Goal: Task Accomplishment & Management: Complete application form

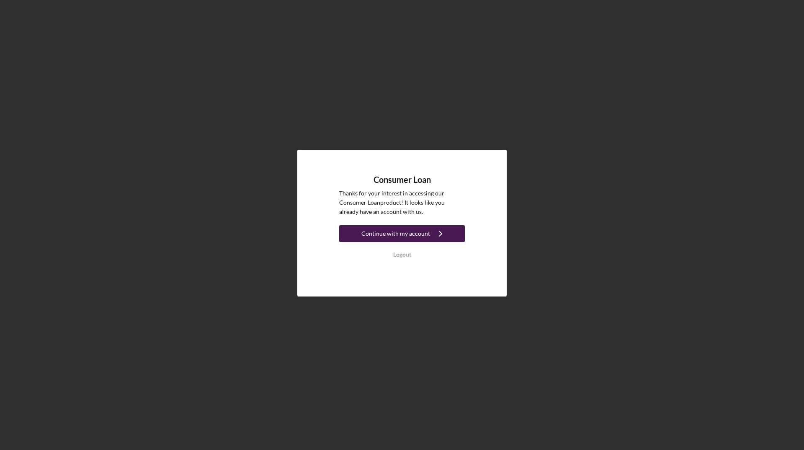
click at [405, 231] on div "Continue with my account" at bounding box center [396, 233] width 69 height 17
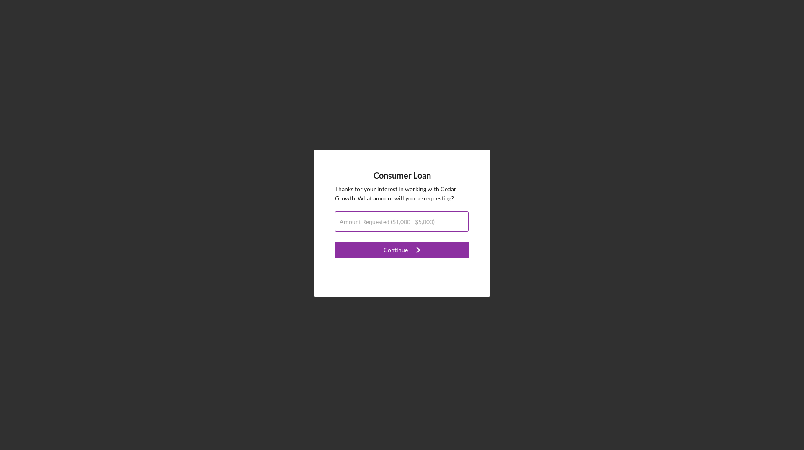
click at [424, 224] on label "Amount Requested ($1,000 - $5,000)" at bounding box center [387, 221] width 95 height 7
click at [424, 224] on input "Amount Requested ($1,000 - $5,000)" at bounding box center [402, 221] width 134 height 20
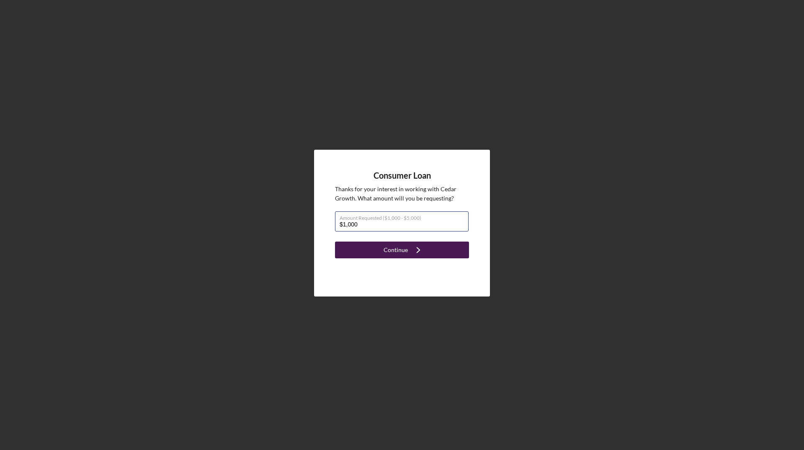
type input "$1,000"
click at [411, 248] on icon "Icon/Navigate" at bounding box center [418, 249] width 21 height 21
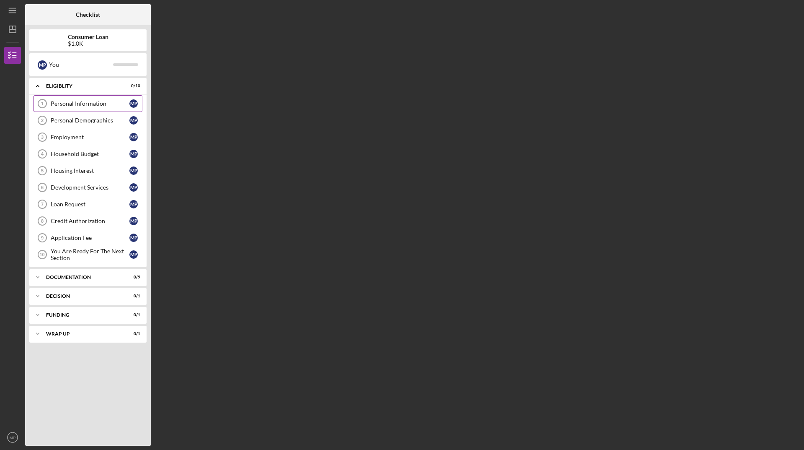
click at [82, 100] on div "Personal Information" at bounding box center [90, 103] width 79 height 7
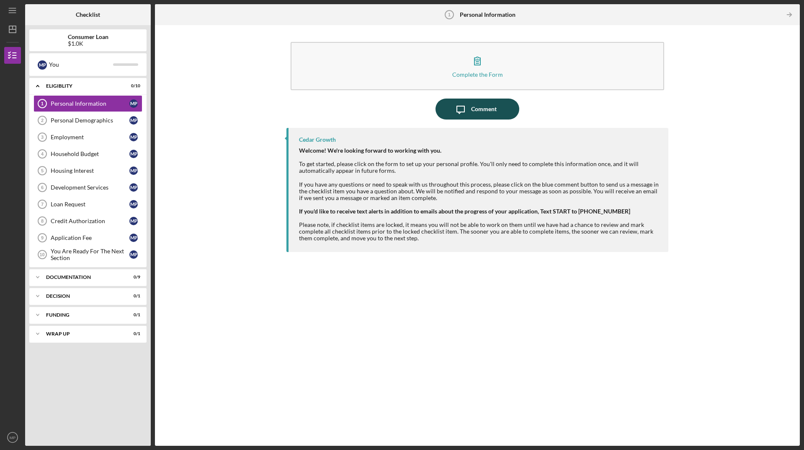
click at [483, 108] on div "Comment" at bounding box center [484, 108] width 26 height 21
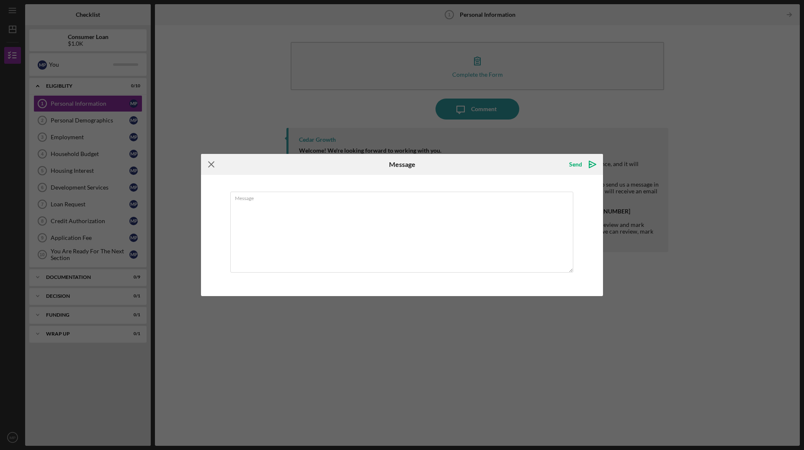
click at [209, 163] on icon "Icon/Menu Close" at bounding box center [211, 164] width 21 height 21
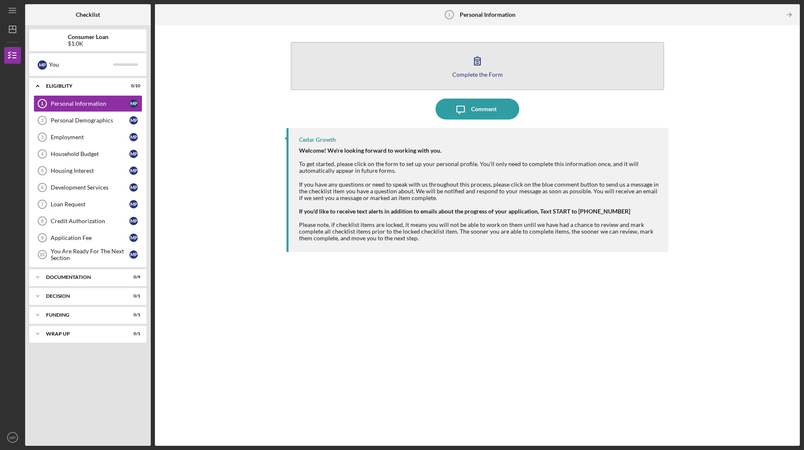
click at [478, 70] on icon "button" at bounding box center [477, 60] width 21 height 21
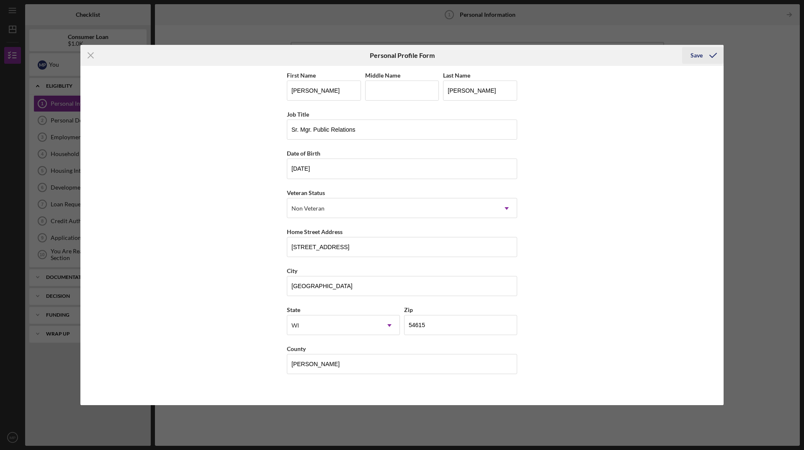
click at [700, 53] on div "Save" at bounding box center [697, 55] width 12 height 17
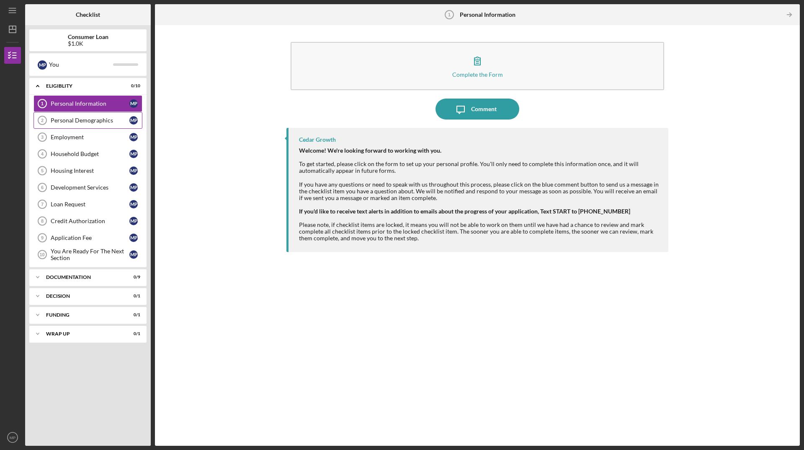
click at [66, 120] on div "Personal Demographics" at bounding box center [90, 120] width 79 height 7
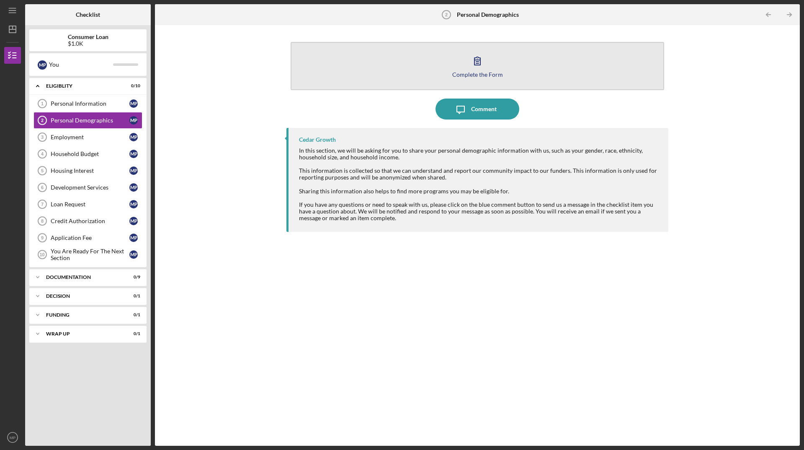
click at [472, 66] on icon "button" at bounding box center [477, 60] width 21 height 21
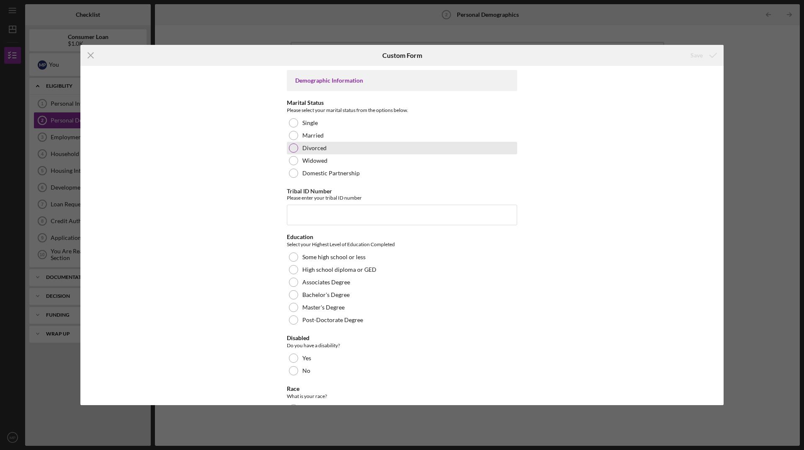
click at [292, 147] on div at bounding box center [293, 147] width 9 height 9
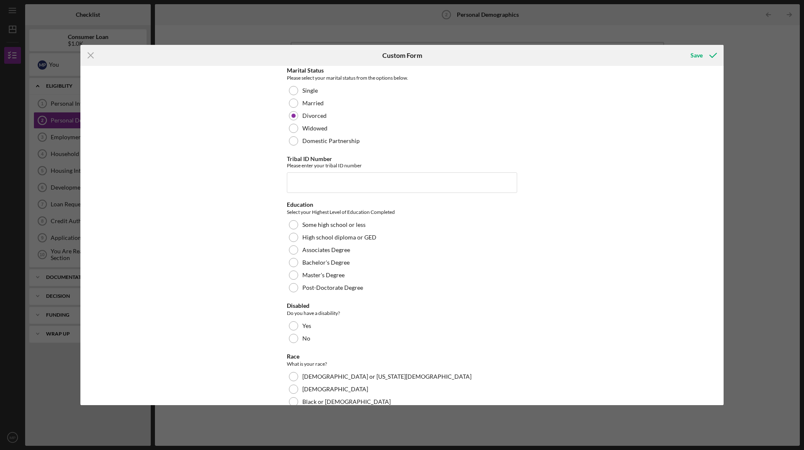
scroll to position [126, 0]
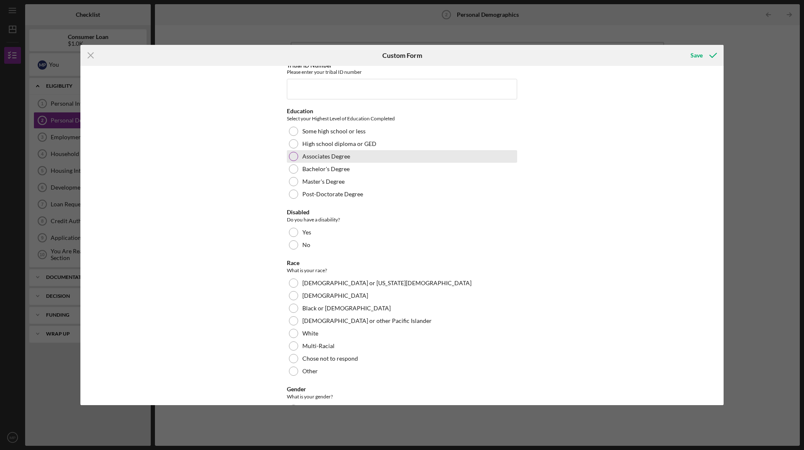
click at [291, 160] on div at bounding box center [293, 156] width 9 height 9
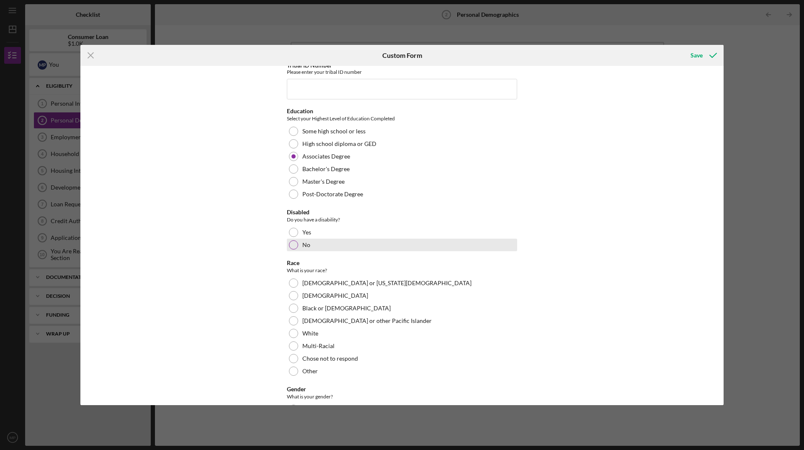
click at [292, 244] on div at bounding box center [293, 244] width 9 height 9
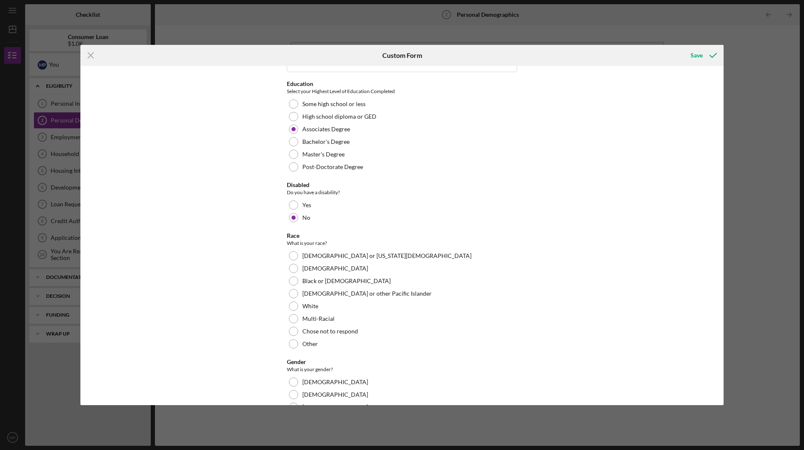
scroll to position [168, 0]
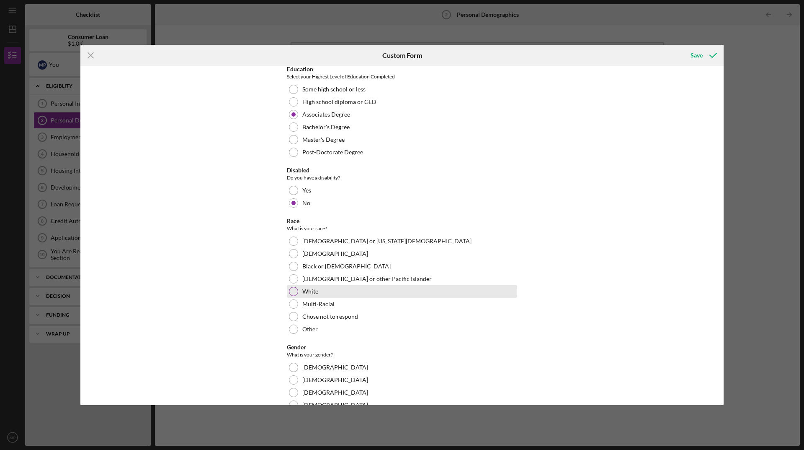
click at [292, 290] on div at bounding box center [293, 291] width 9 height 9
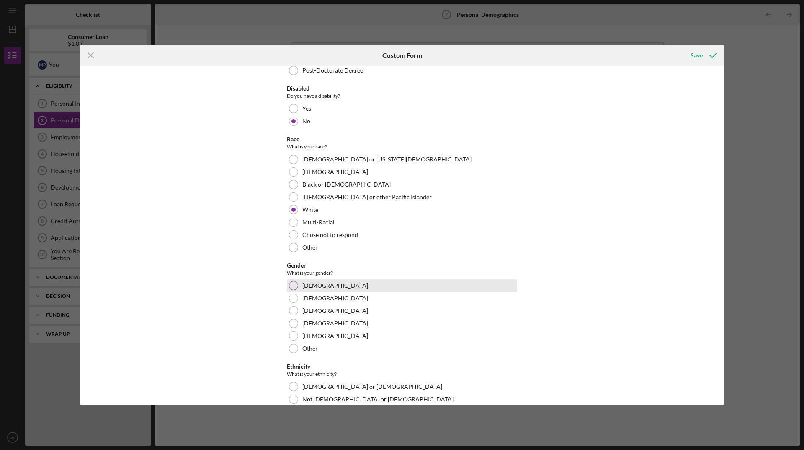
scroll to position [251, 0]
click at [291, 281] on div at bounding box center [293, 283] width 9 height 9
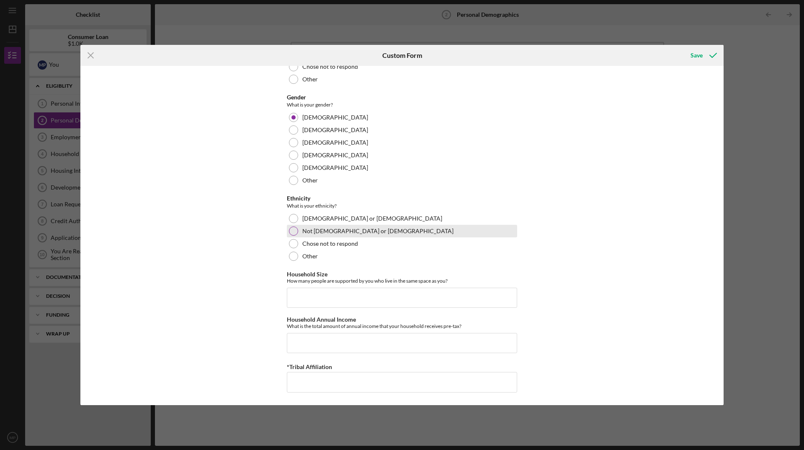
click at [291, 230] on div at bounding box center [293, 230] width 9 height 9
click at [296, 294] on input "Household Size" at bounding box center [402, 297] width 230 height 20
type input "2"
click at [299, 339] on input "Household Annual Income" at bounding box center [402, 343] width 230 height 20
type input "$69,000"
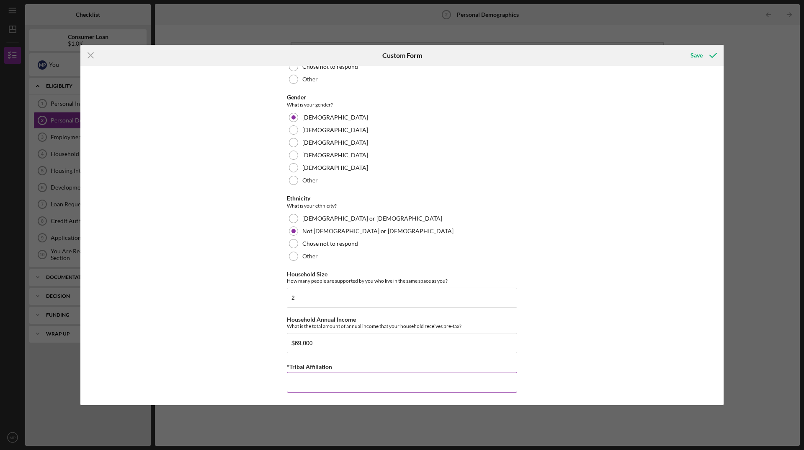
click at [301, 373] on input "*Tribal Affiliation" at bounding box center [402, 382] width 230 height 20
type input "NA"
click at [691, 57] on div "Save" at bounding box center [697, 55] width 12 height 17
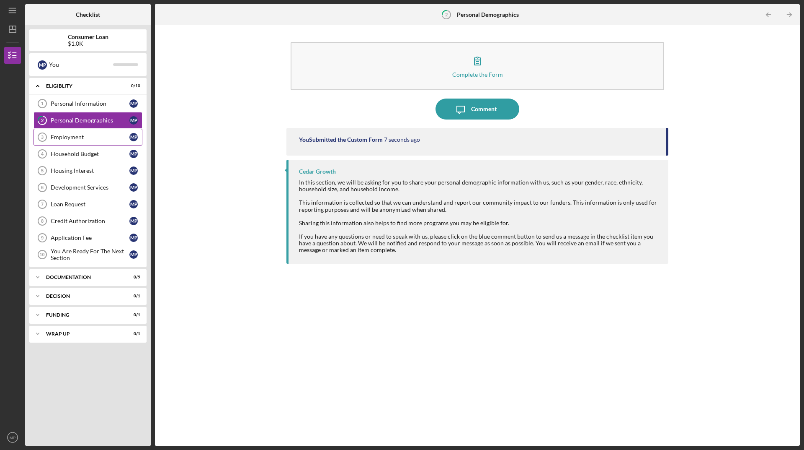
click at [57, 136] on div "Employment" at bounding box center [90, 137] width 79 height 7
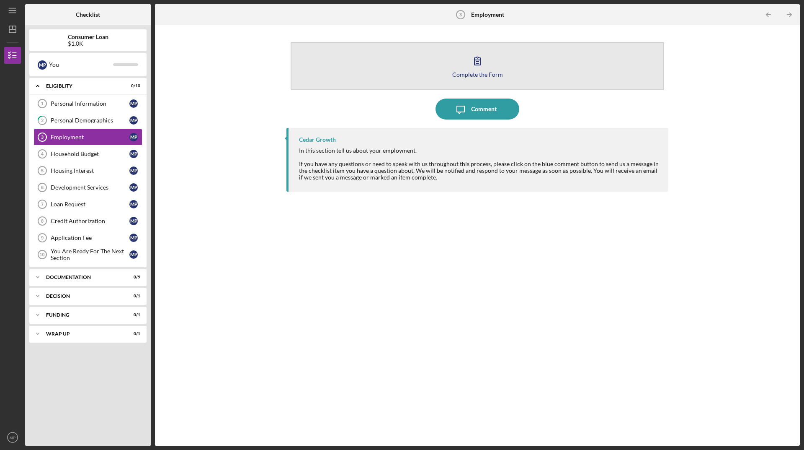
click at [475, 74] on div "Complete the Form" at bounding box center [478, 74] width 51 height 6
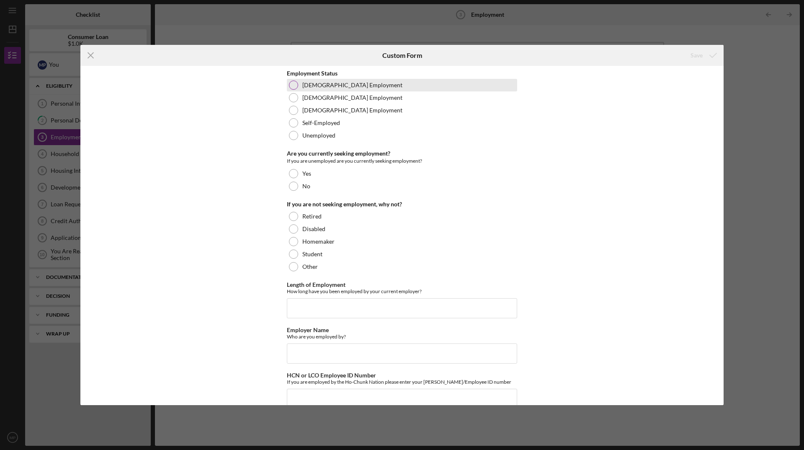
click at [293, 84] on div at bounding box center [293, 84] width 9 height 9
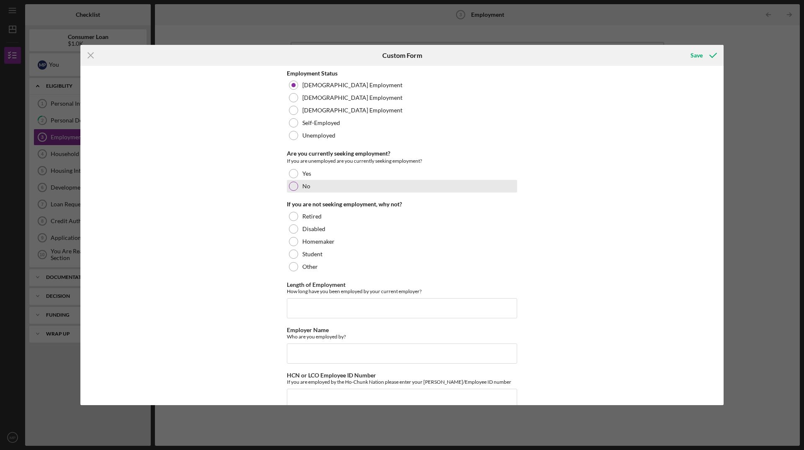
click at [293, 185] on div at bounding box center [293, 185] width 9 height 9
click at [301, 305] on input "Length of Employment" at bounding box center [402, 308] width 230 height 20
type input "20 years"
click at [317, 354] on input "Employer Name" at bounding box center [402, 353] width 230 height 20
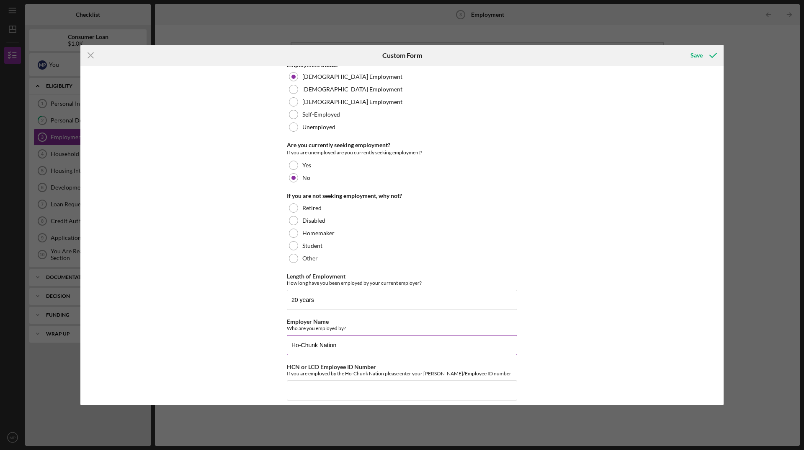
scroll to position [16, 0]
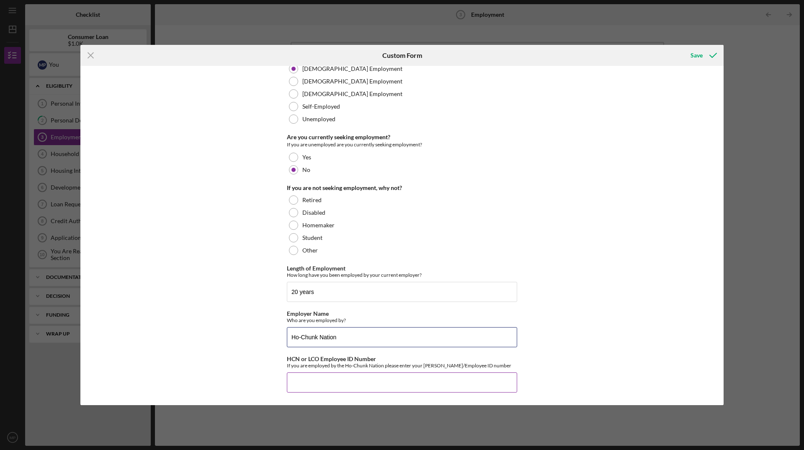
type input "Ho-Chunk Nation"
click at [320, 382] on input "HCN or LCO Employee ID Number" at bounding box center [402, 382] width 230 height 20
type input "11782"
click at [696, 51] on div "Save" at bounding box center [697, 55] width 12 height 17
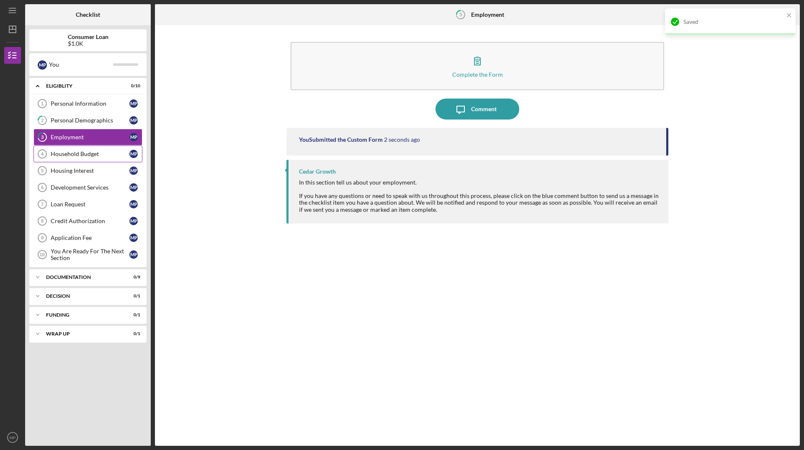
click at [66, 155] on div "Household Budget" at bounding box center [90, 153] width 79 height 7
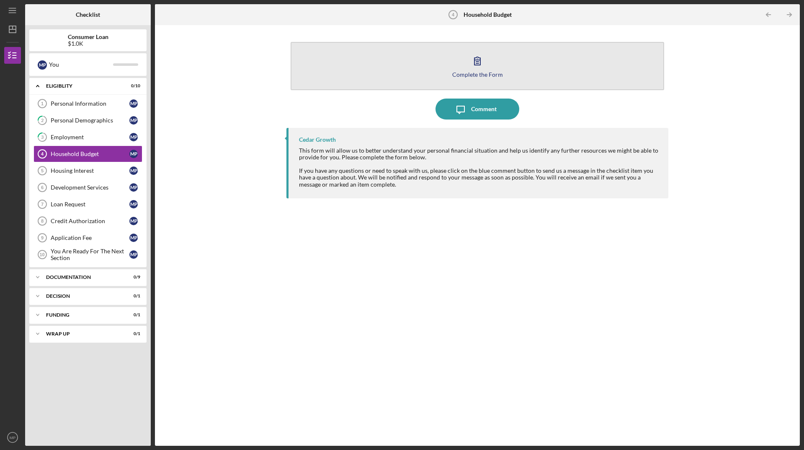
click at [479, 67] on icon "button" at bounding box center [477, 60] width 21 height 21
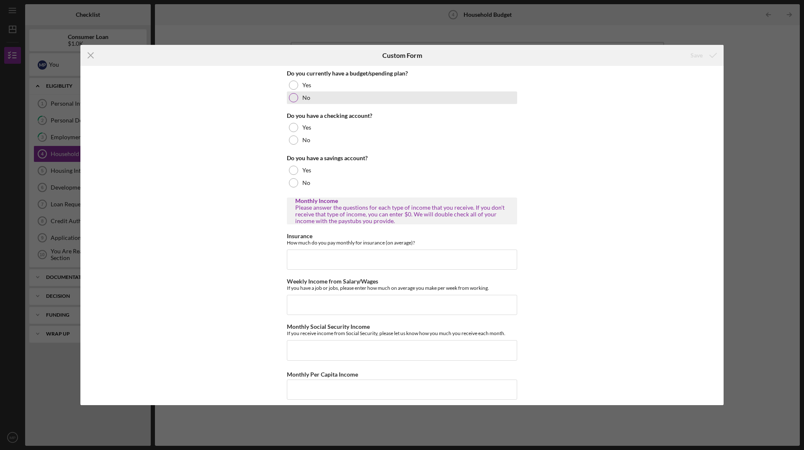
click at [291, 95] on div at bounding box center [293, 97] width 9 height 9
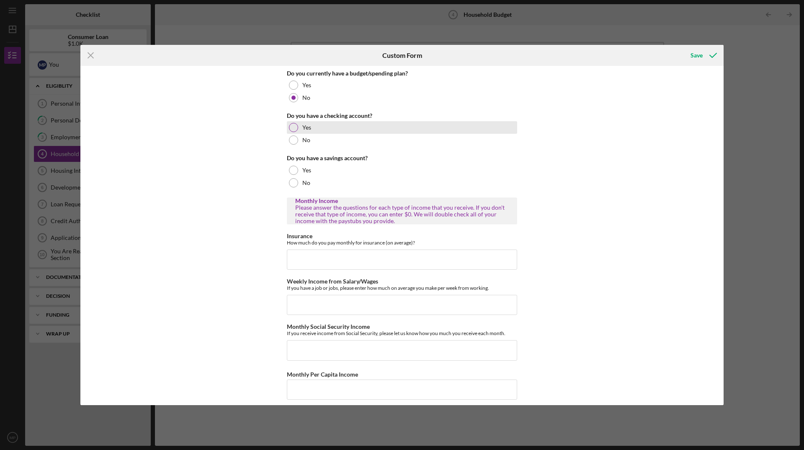
click at [292, 129] on div at bounding box center [293, 127] width 9 height 9
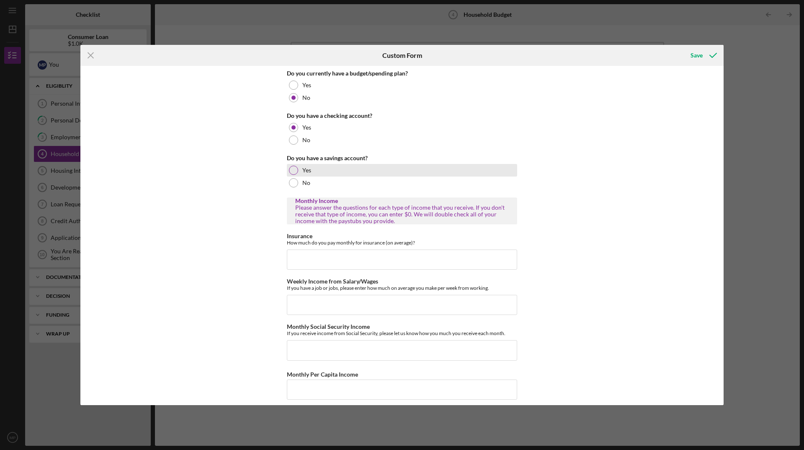
click at [289, 171] on div at bounding box center [293, 169] width 9 height 9
click at [301, 256] on input "Insurance" at bounding box center [402, 259] width 230 height 20
type input "$132.66"
click at [318, 302] on input "Weekly Income from Salary/Wages" at bounding box center [402, 305] width 230 height 20
type input "$1,315.20"
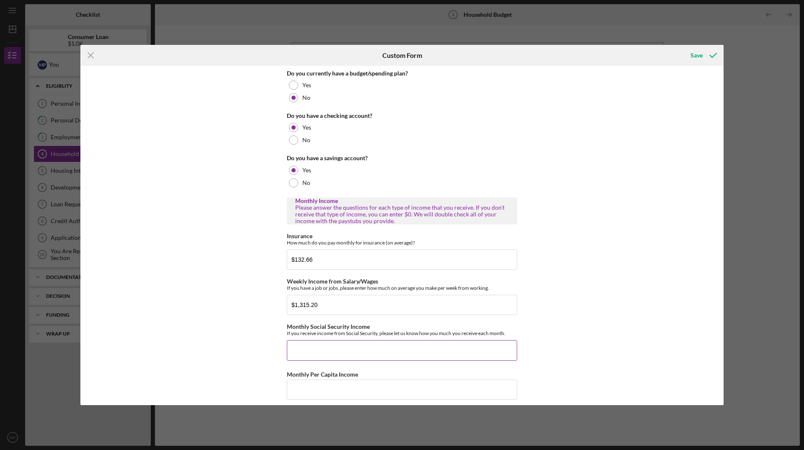
click at [338, 346] on input "Monthly Social Security Income" at bounding box center [402, 350] width 230 height 20
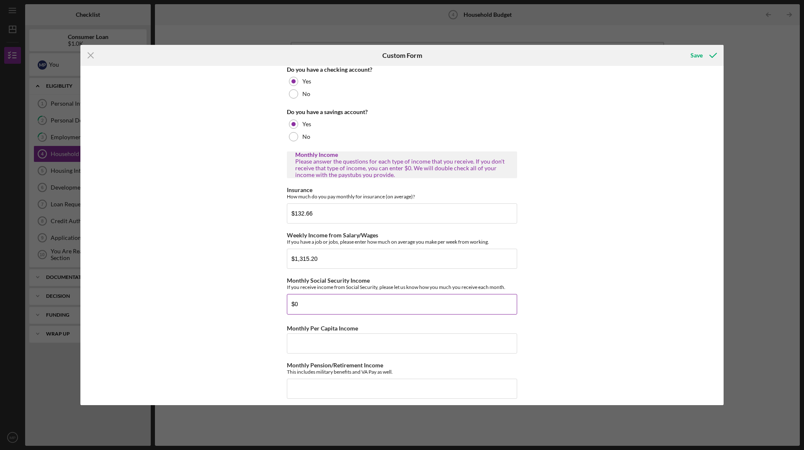
scroll to position [126, 0]
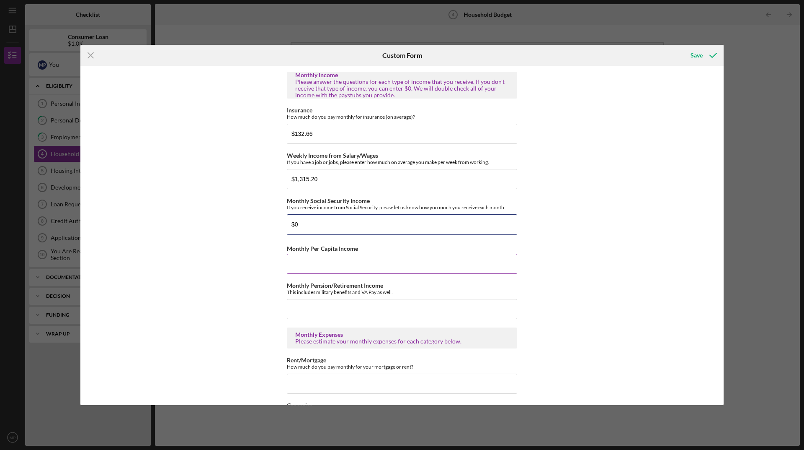
type input "$0"
click at [299, 265] on input "Monthly Per Capita Income" at bounding box center [402, 263] width 230 height 20
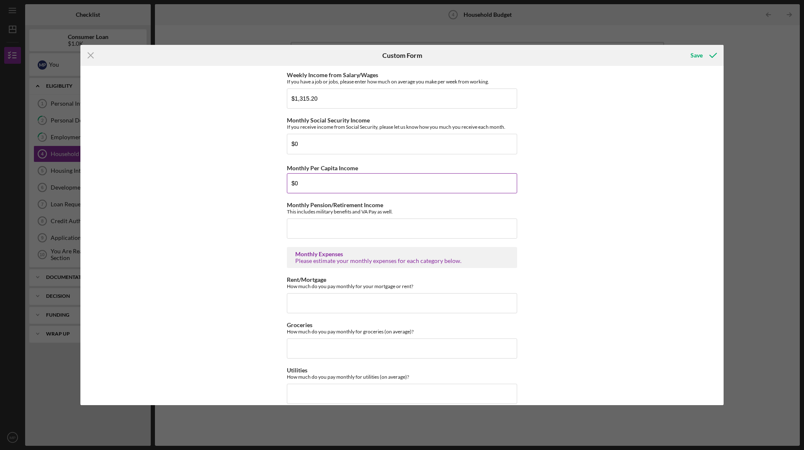
scroll to position [209, 0]
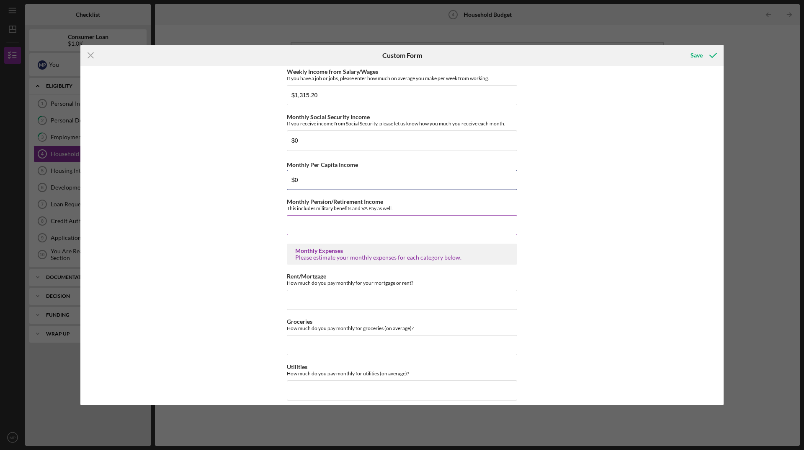
type input "$0"
click at [315, 227] on input "Monthly Pension/Retirement Income" at bounding box center [402, 225] width 230 height 20
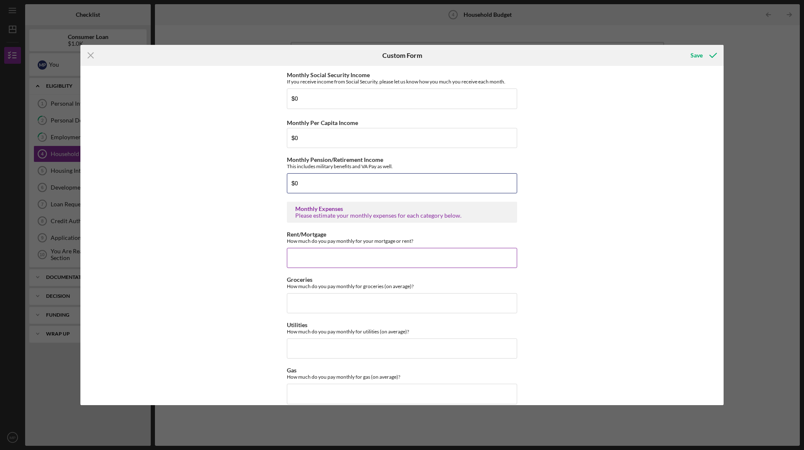
type input "$0"
click at [302, 253] on input "Rent/Mortgage" at bounding box center [402, 258] width 230 height 20
type input "$1,030"
click at [310, 297] on input "Groceries" at bounding box center [402, 303] width 230 height 20
type input "$400"
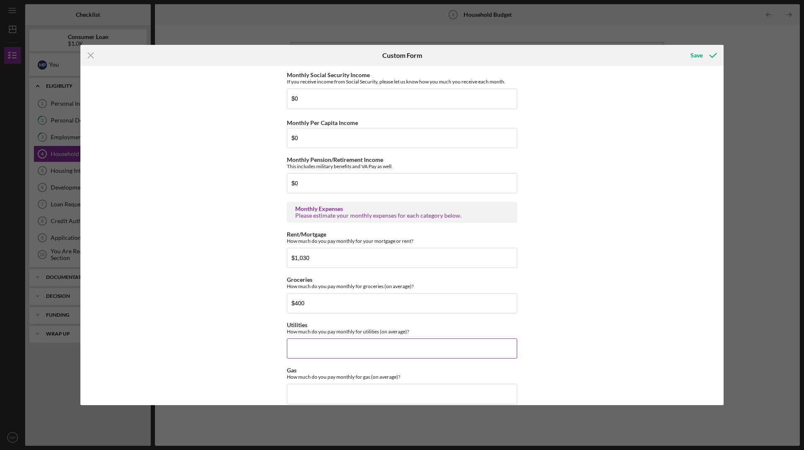
click at [308, 349] on input "Utilities" at bounding box center [402, 348] width 230 height 20
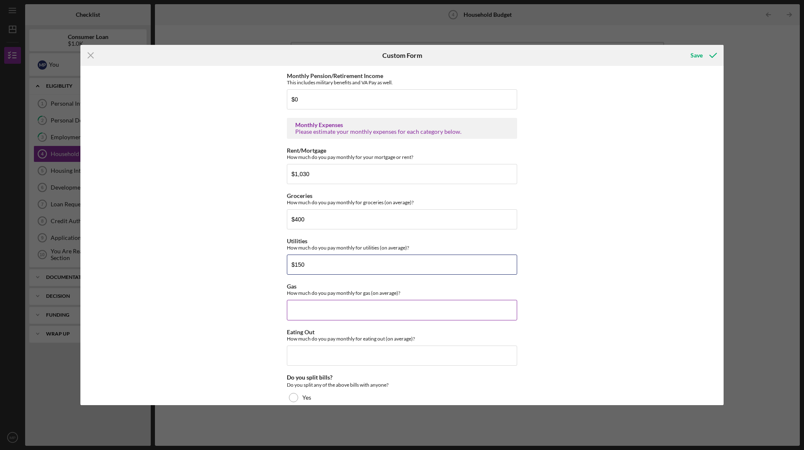
type input "$150"
click at [305, 306] on input "Gas" at bounding box center [402, 310] width 230 height 20
type input "$120"
click at [311, 354] on input "Eating Out" at bounding box center [402, 355] width 230 height 20
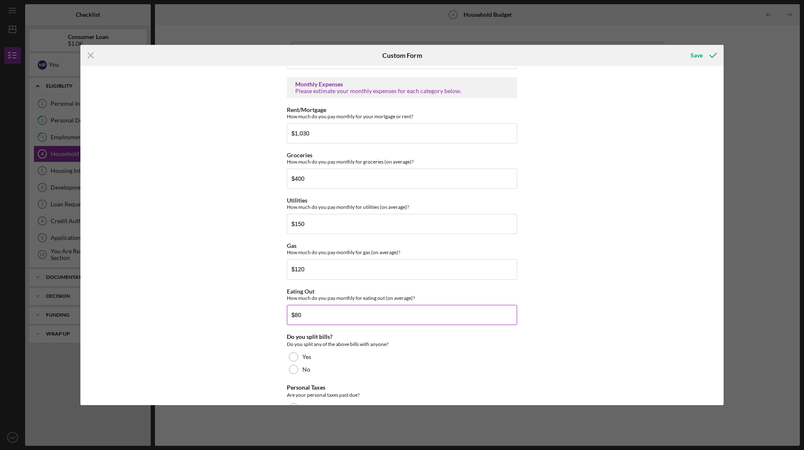
scroll to position [461, 0]
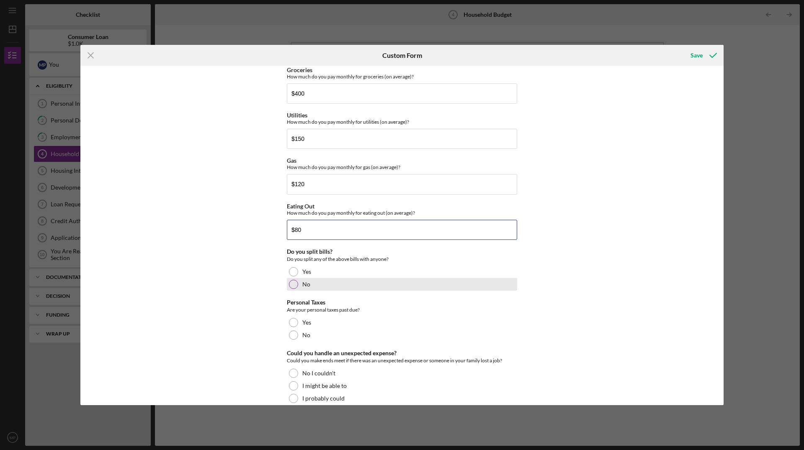
type input "$80"
click at [290, 282] on div at bounding box center [293, 283] width 9 height 9
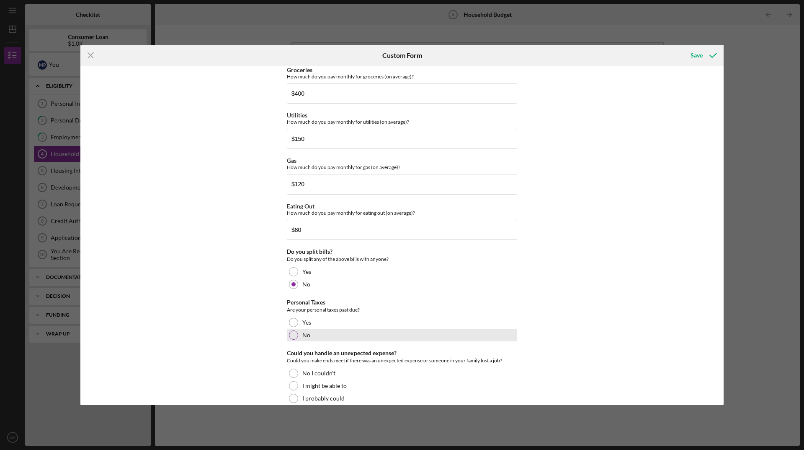
click at [293, 334] on div at bounding box center [293, 334] width 9 height 9
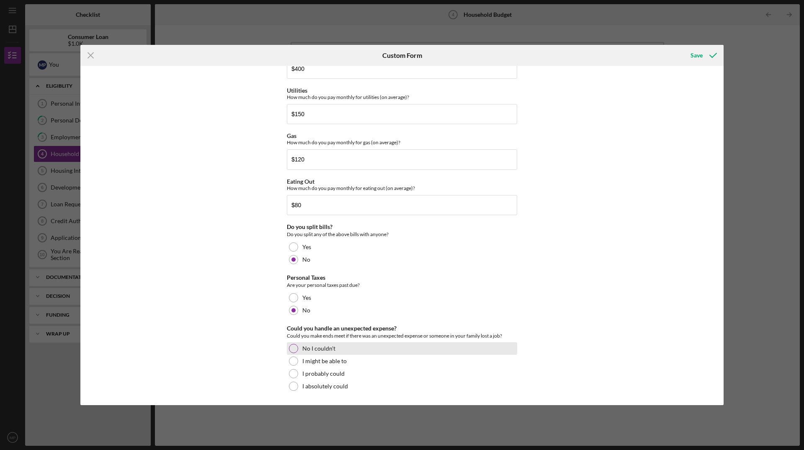
click at [294, 346] on div at bounding box center [293, 348] width 9 height 9
click at [698, 54] on div "Save" at bounding box center [697, 55] width 12 height 17
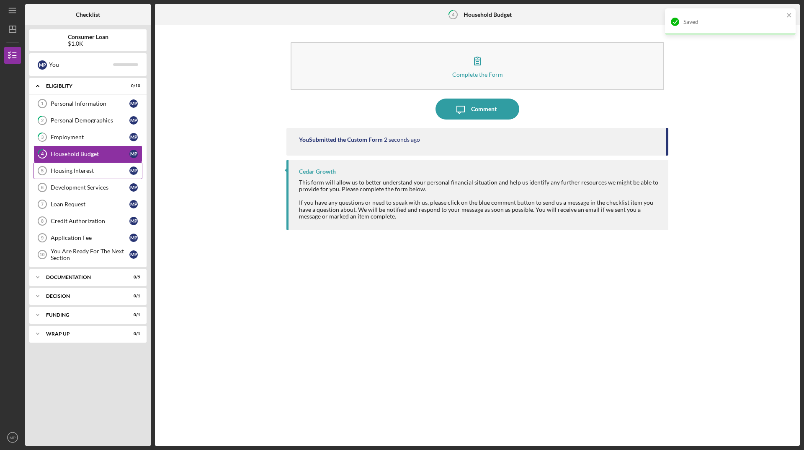
click at [63, 175] on link "Housing Interest 5 Housing Interest M P" at bounding box center [88, 170] width 109 height 17
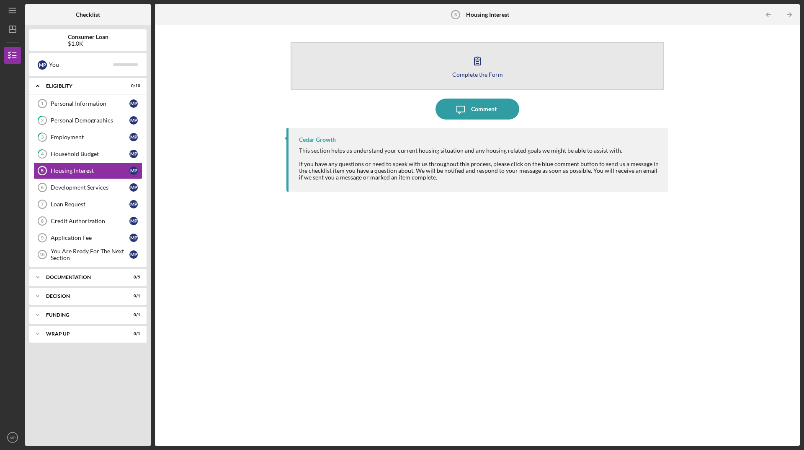
click at [473, 68] on icon "button" at bounding box center [477, 60] width 21 height 21
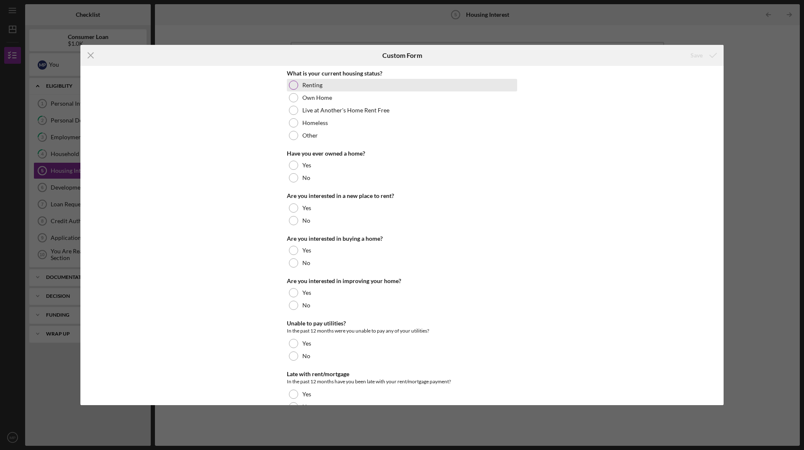
click at [295, 85] on div at bounding box center [293, 84] width 9 height 9
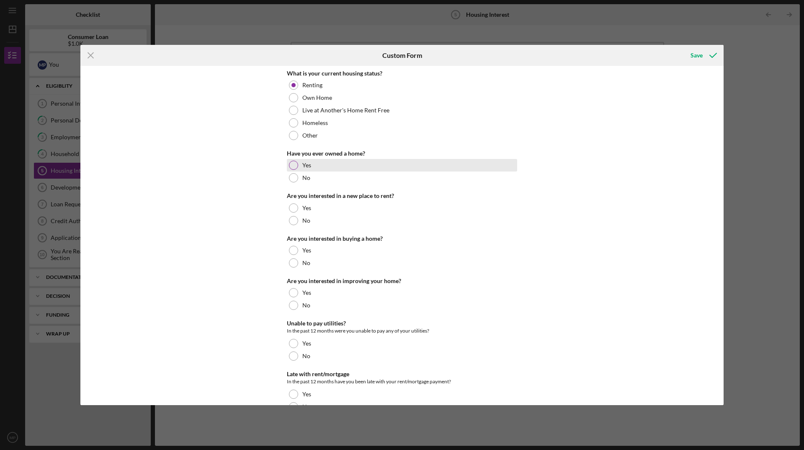
click at [293, 164] on div at bounding box center [293, 164] width 9 height 9
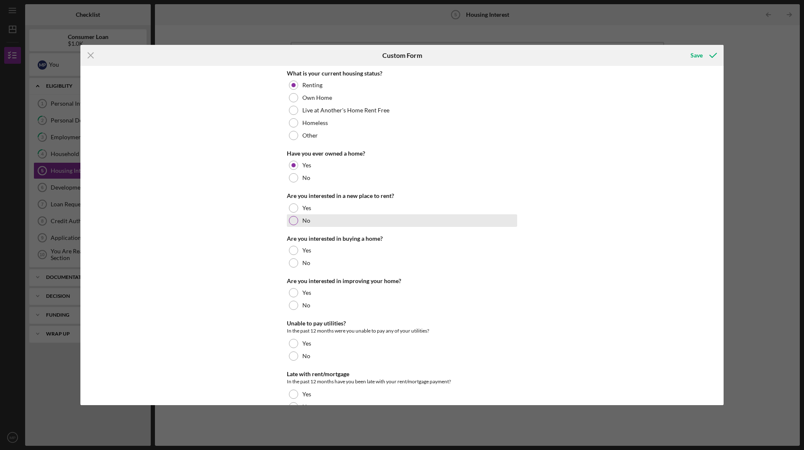
click at [291, 217] on div at bounding box center [293, 220] width 9 height 9
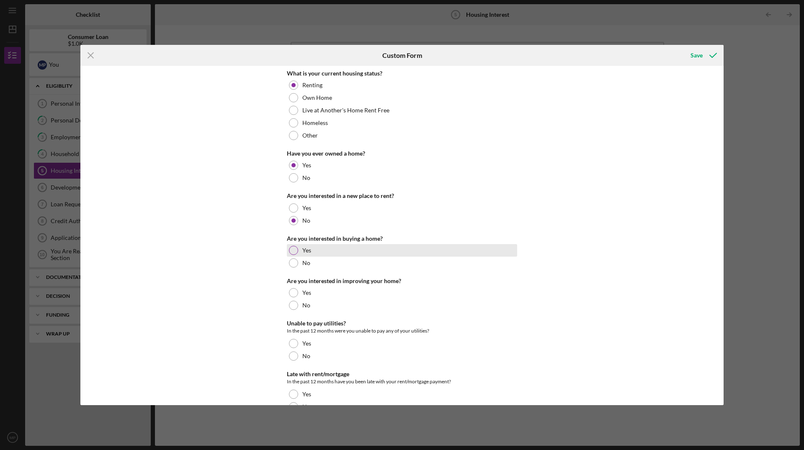
click at [292, 250] on div at bounding box center [293, 250] width 9 height 9
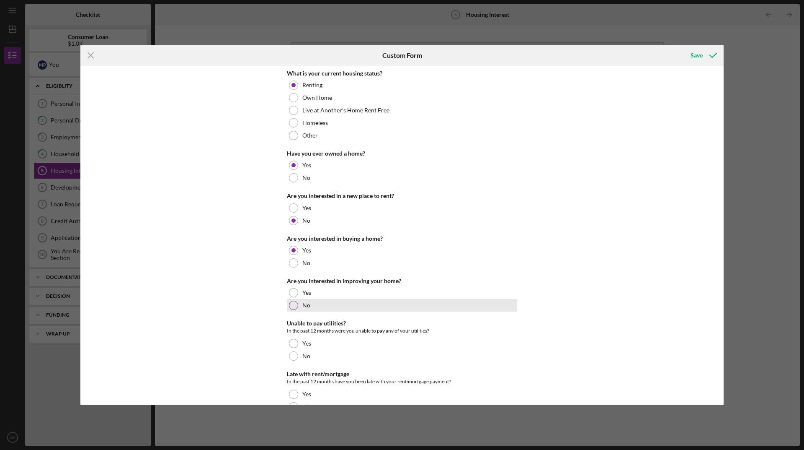
click at [293, 305] on div at bounding box center [293, 304] width 9 height 9
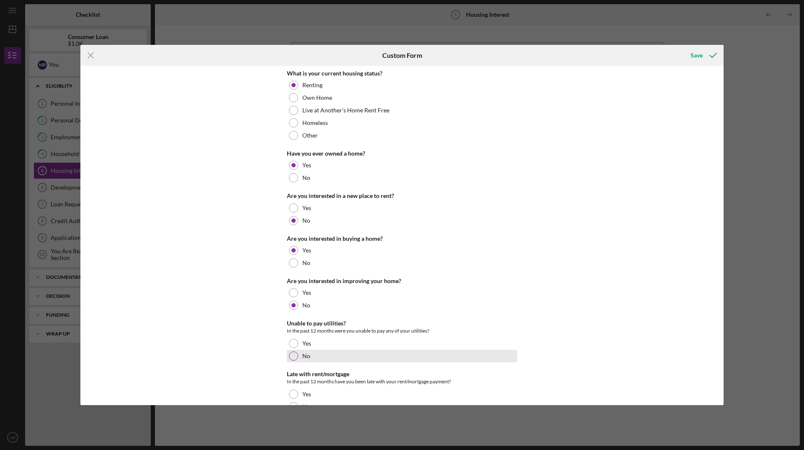
click at [291, 355] on div at bounding box center [293, 355] width 9 height 9
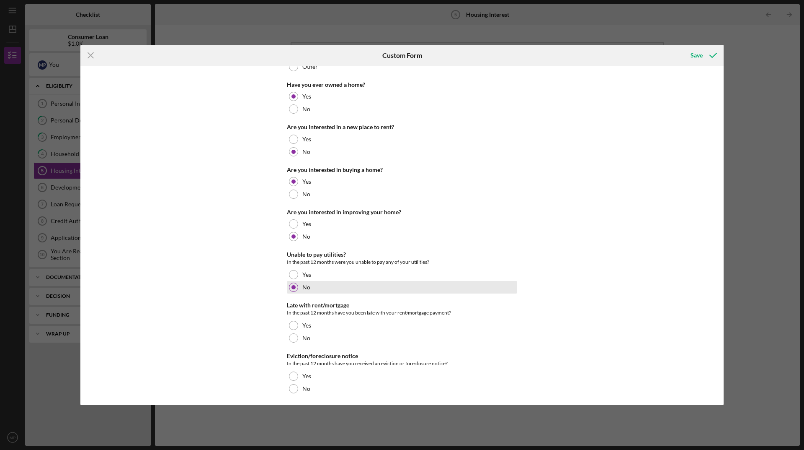
scroll to position [71, 0]
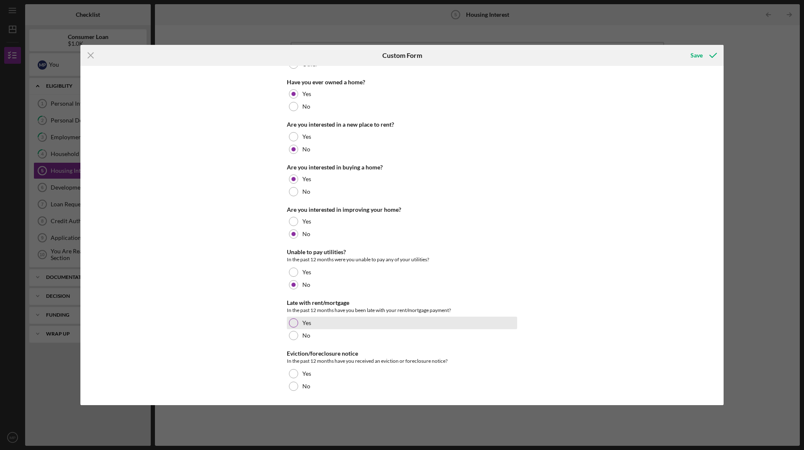
click at [296, 324] on div at bounding box center [293, 322] width 9 height 9
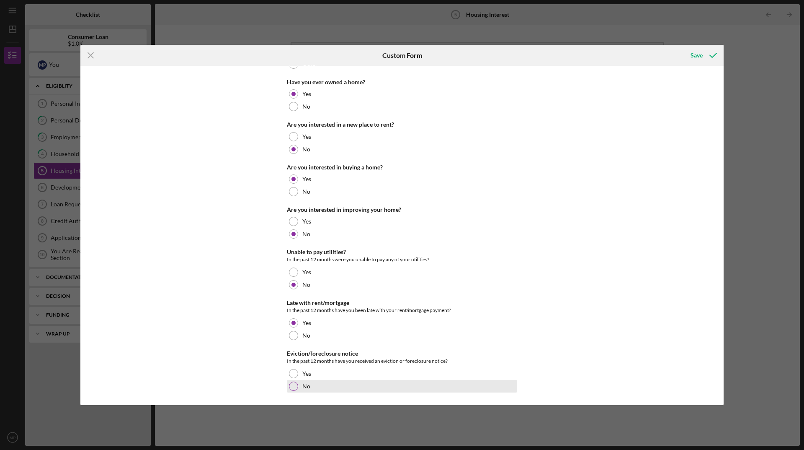
click at [292, 384] on div at bounding box center [293, 385] width 9 height 9
click at [701, 57] on div "Save" at bounding box center [697, 55] width 12 height 17
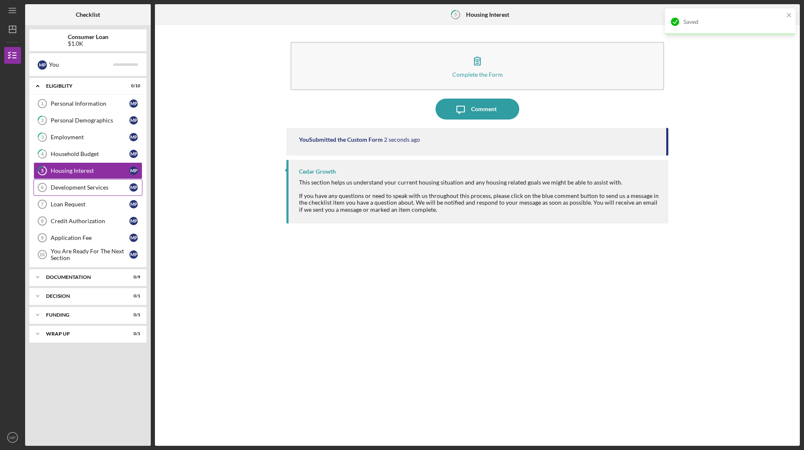
click at [69, 186] on div "Development Services" at bounding box center [90, 187] width 79 height 7
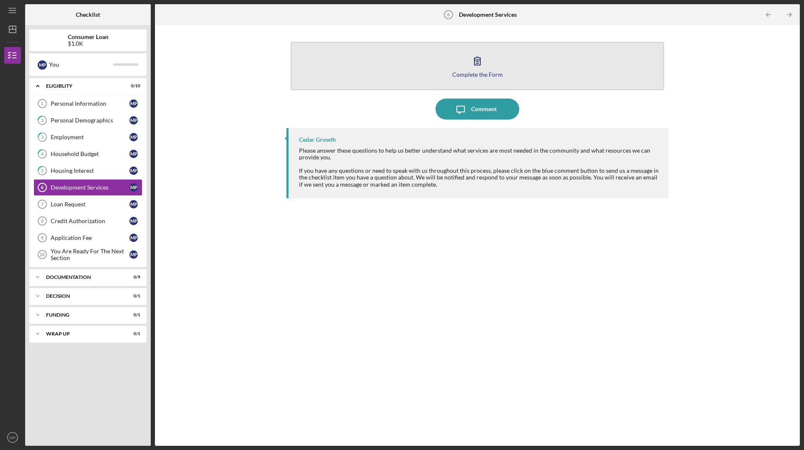
click at [476, 71] on div "Complete the Form" at bounding box center [478, 74] width 51 height 6
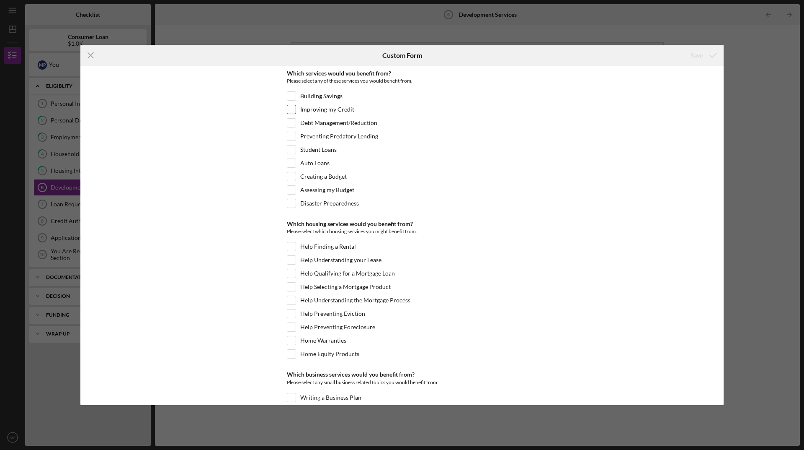
click at [291, 106] on input "Improving my Credit" at bounding box center [291, 109] width 8 height 8
checkbox input "true"
click at [291, 124] on input "Debt Management/Reduction" at bounding box center [291, 123] width 8 height 8
checkbox input "true"
click at [292, 173] on input "Creating a Budget" at bounding box center [291, 176] width 8 height 8
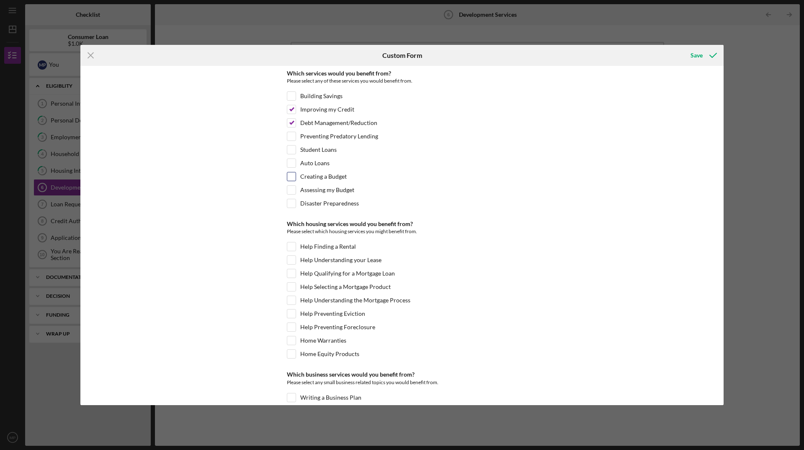
checkbox input "true"
click at [292, 96] on input "Building Savings" at bounding box center [291, 96] width 8 height 8
checkbox input "true"
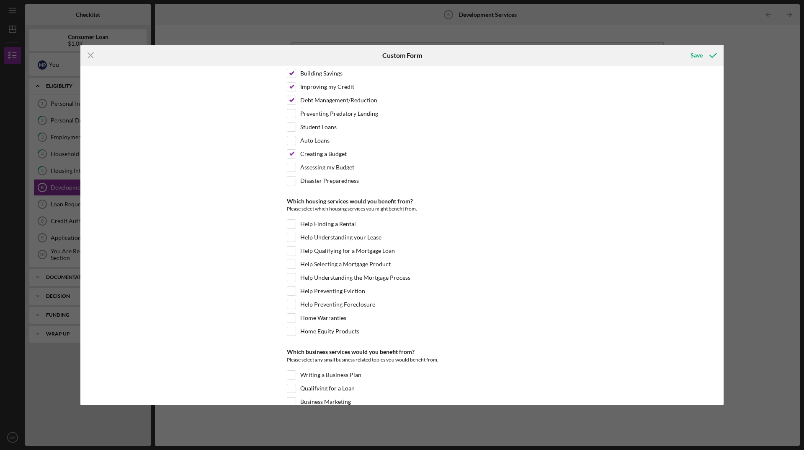
scroll to position [42, 0]
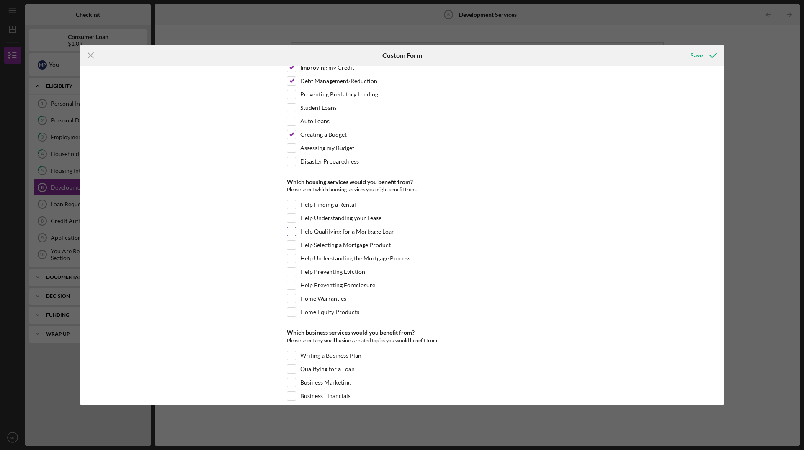
click at [291, 230] on input "Help Qualifying for a Mortgage Loan" at bounding box center [291, 231] width 8 height 8
checkbox input "true"
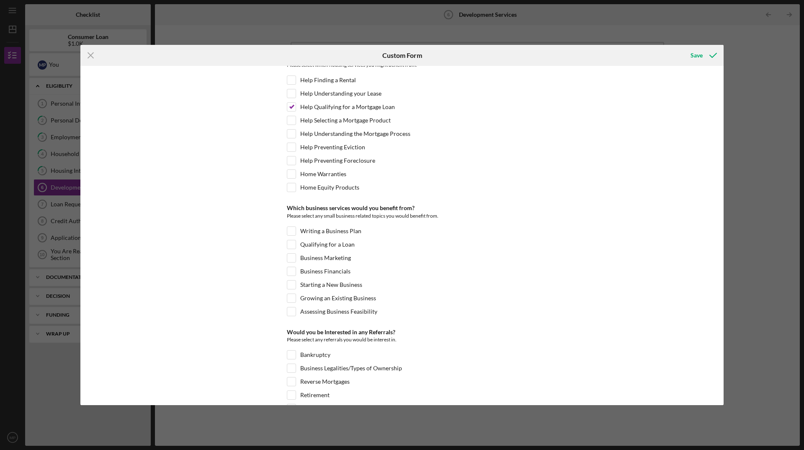
scroll to position [168, 0]
click at [292, 284] on input "Starting a New Business" at bounding box center [291, 283] width 8 height 8
checkbox input "true"
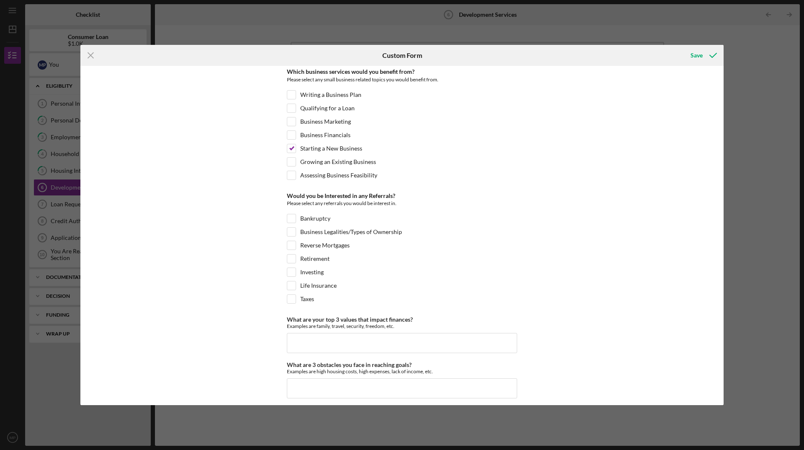
scroll to position [308, 0]
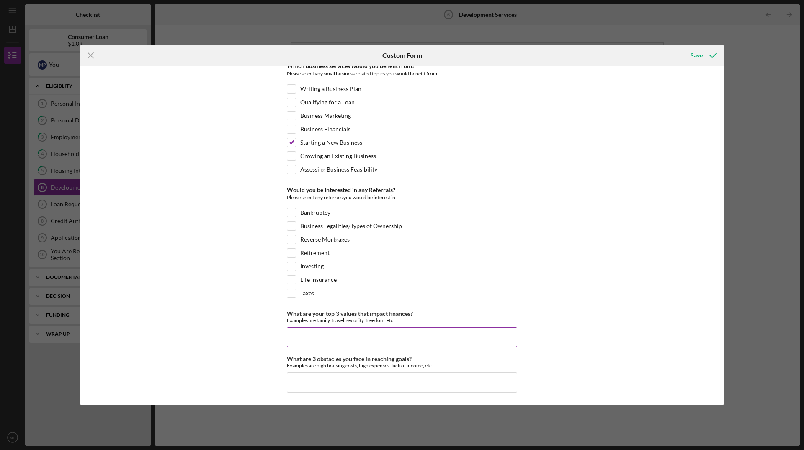
click at [306, 336] on input "What are your top 3 values that impact finances?" at bounding box center [402, 337] width 230 height 20
click at [349, 337] on input "family, necessity," at bounding box center [402, 337] width 230 height 20
type input "family, necessity, security"
click at [313, 380] on input "What are 3 obstacles you face in reaching goals?" at bounding box center [402, 382] width 230 height 20
type input "spending problem, high rent, more money"
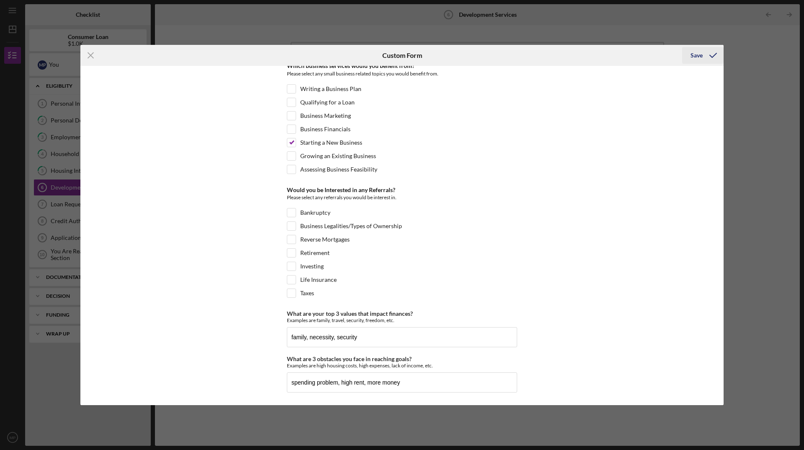
click at [699, 55] on div "Save" at bounding box center [697, 55] width 12 height 17
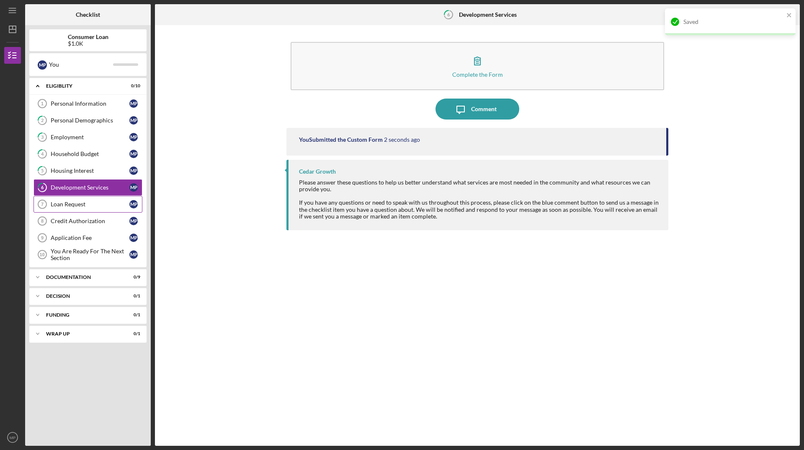
click at [60, 202] on div "Loan Request" at bounding box center [90, 204] width 79 height 7
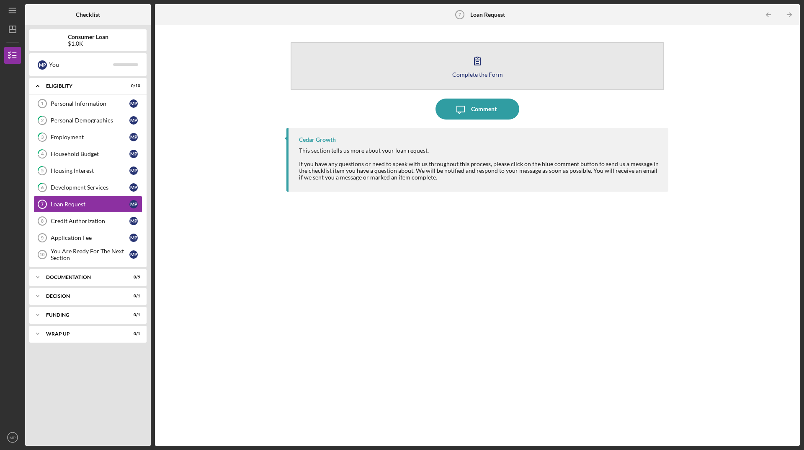
click at [473, 70] on icon "button" at bounding box center [477, 60] width 21 height 21
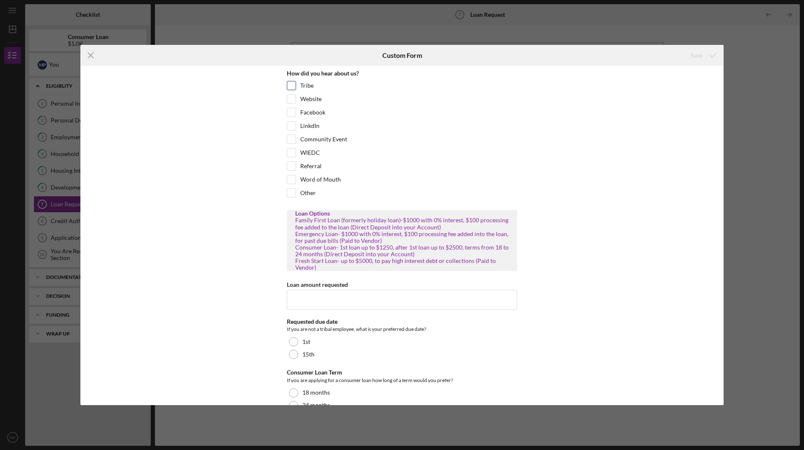
click at [290, 88] on input "Tribe" at bounding box center [291, 85] width 8 height 8
checkbox input "true"
click at [290, 98] on input "Website" at bounding box center [291, 99] width 8 height 8
checkbox input "true"
click at [311, 298] on input "Loan amount requested" at bounding box center [402, 300] width 230 height 20
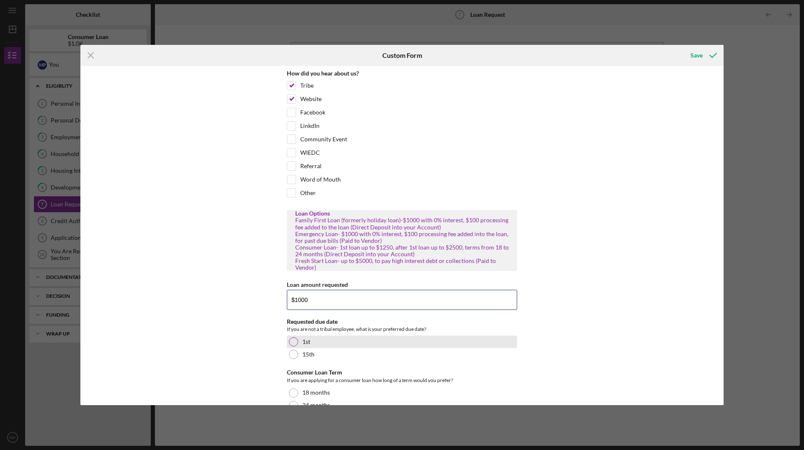
type input "$1000"
click at [291, 341] on div at bounding box center [293, 341] width 9 height 9
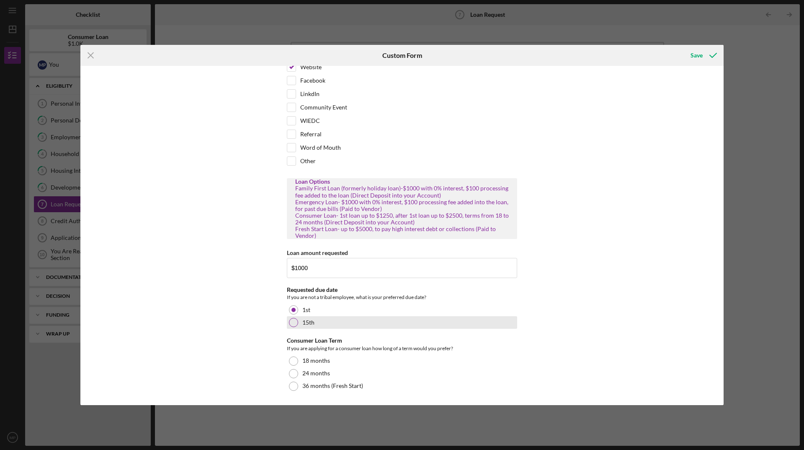
drag, startPoint x: 292, startPoint y: 324, endPoint x: 302, endPoint y: 324, distance: 10.1
click at [292, 324] on div at bounding box center [293, 322] width 9 height 9
click at [711, 54] on icon "submit" at bounding box center [713, 55] width 21 height 21
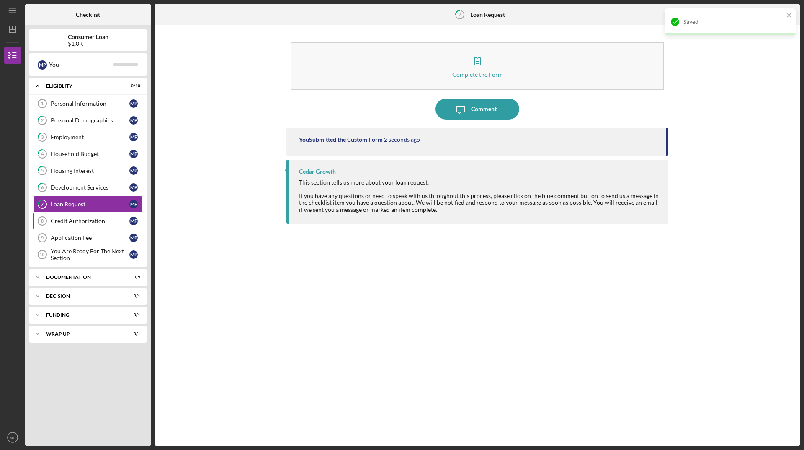
click at [83, 220] on div "Credit Authorization" at bounding box center [90, 220] width 79 height 7
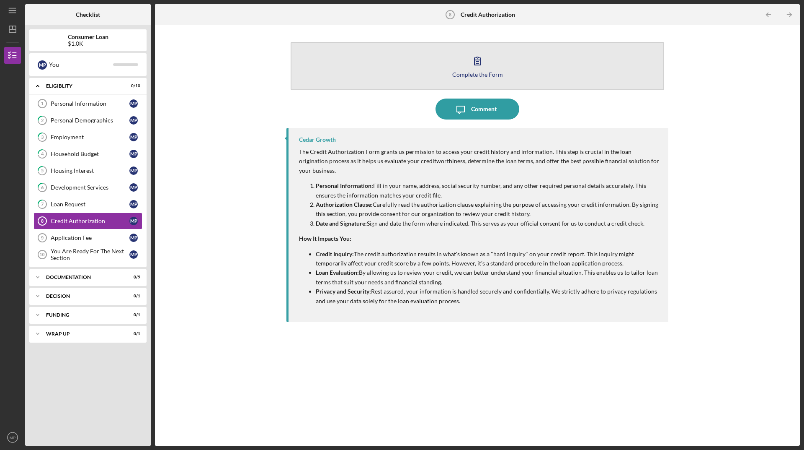
click at [474, 72] on div "Complete the Form" at bounding box center [478, 74] width 51 height 6
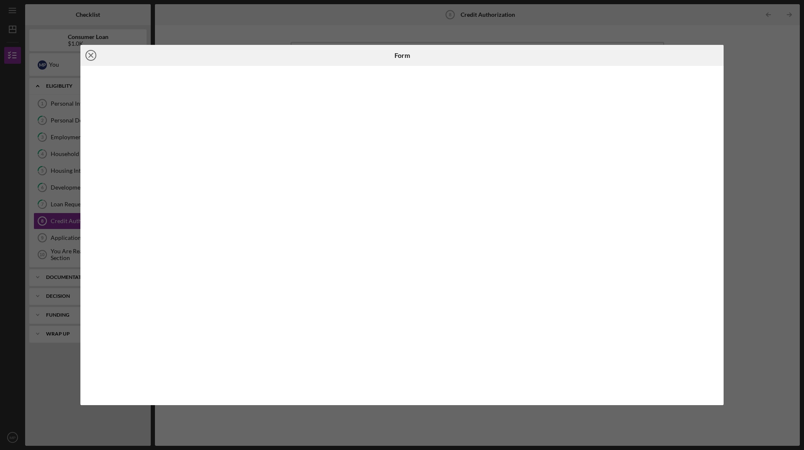
click at [93, 56] on icon "Icon/Close" at bounding box center [90, 55] width 21 height 21
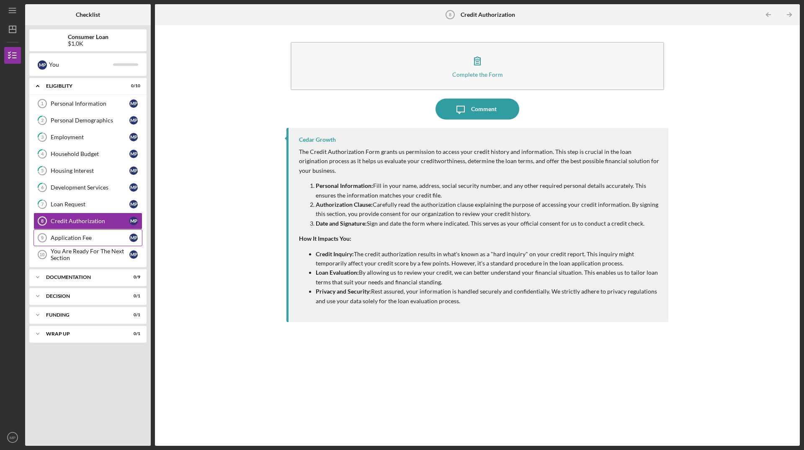
click at [77, 234] on link "Application Fee 9 Application Fee M P" at bounding box center [88, 237] width 109 height 17
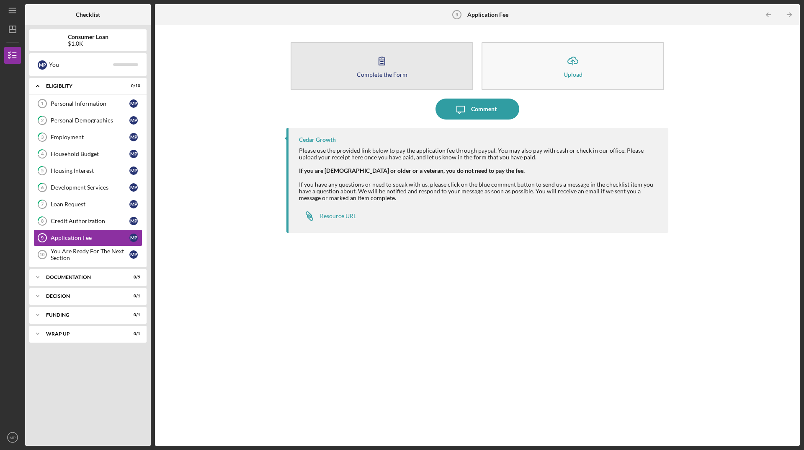
click at [397, 69] on button "Complete the Form Form" at bounding box center [382, 66] width 183 height 48
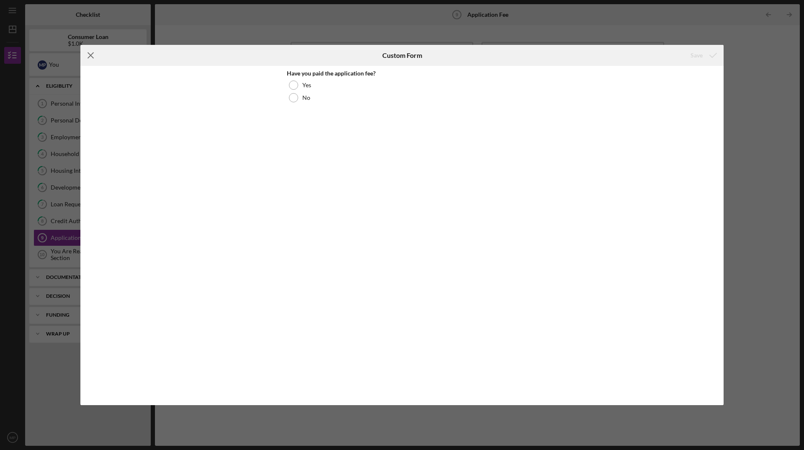
click at [91, 54] on icon "Icon/Menu Close" at bounding box center [90, 55] width 21 height 21
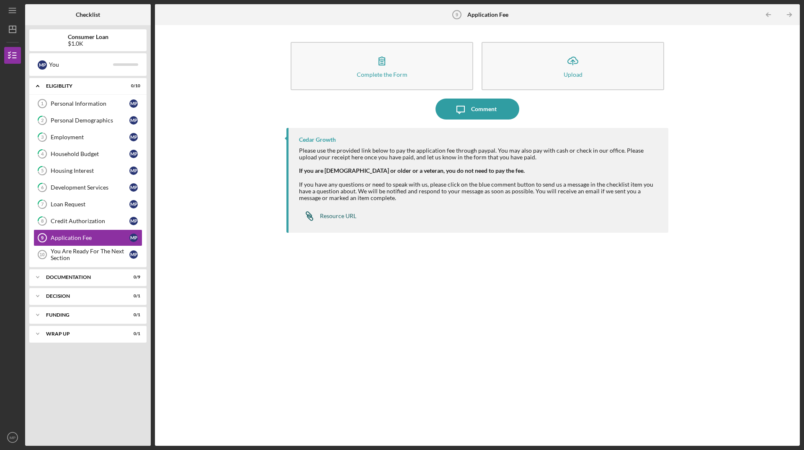
click at [325, 216] on div "Resource URL" at bounding box center [338, 215] width 36 height 7
click at [59, 254] on div "You Are Ready For The Next Section" at bounding box center [90, 254] width 79 height 13
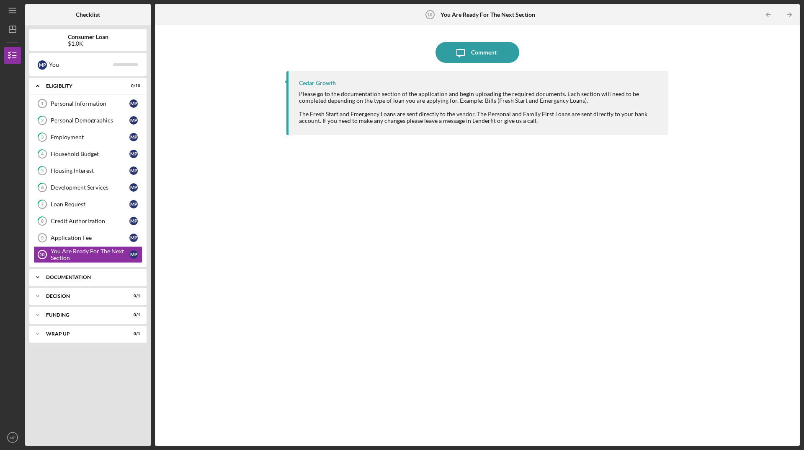
click at [67, 278] on div "Documentation" at bounding box center [91, 276] width 90 height 5
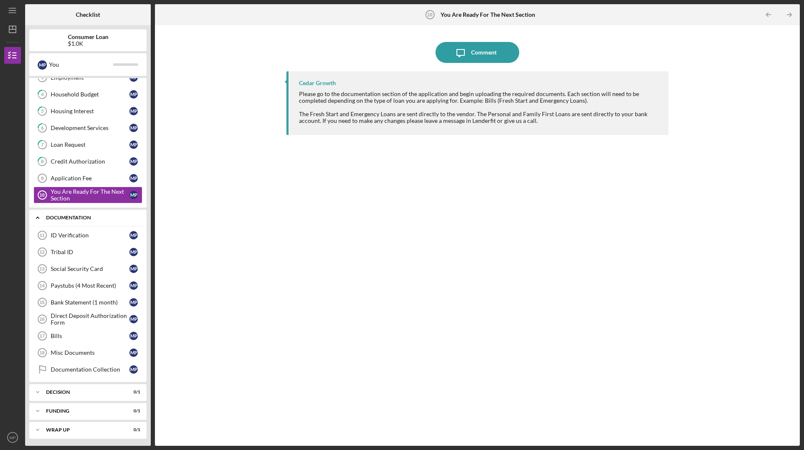
scroll to position [61, 0]
click at [70, 232] on div "ID Verification" at bounding box center [90, 233] width 79 height 7
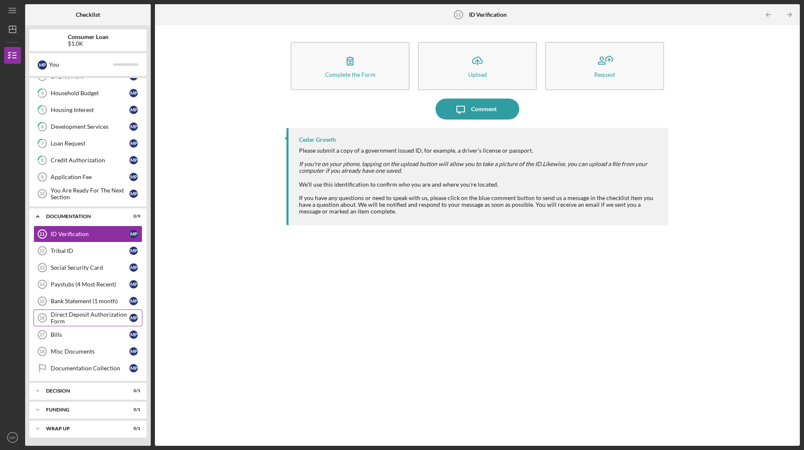
click at [73, 318] on div "Direct Deposit Authorization Form" at bounding box center [90, 317] width 79 height 13
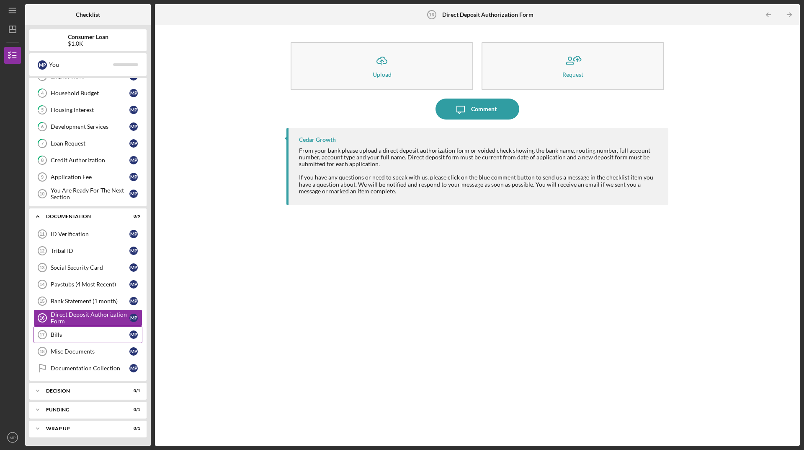
click at [78, 332] on div "Bills" at bounding box center [90, 334] width 79 height 7
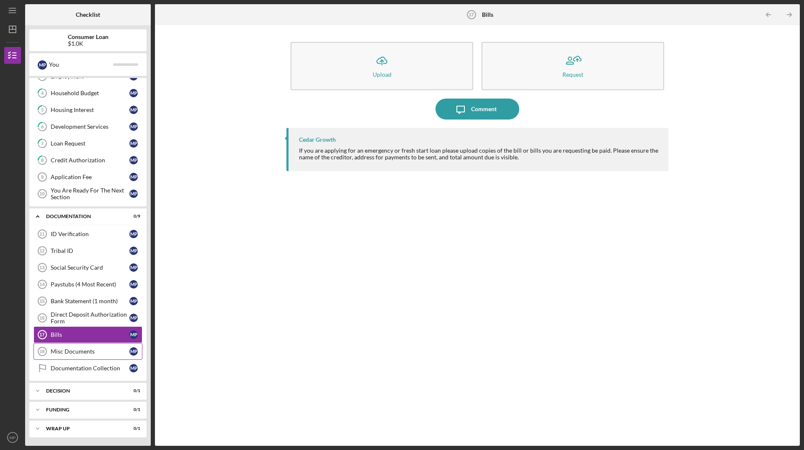
click at [75, 347] on link "Misc Documents 18 Misc Documents M P" at bounding box center [88, 351] width 109 height 17
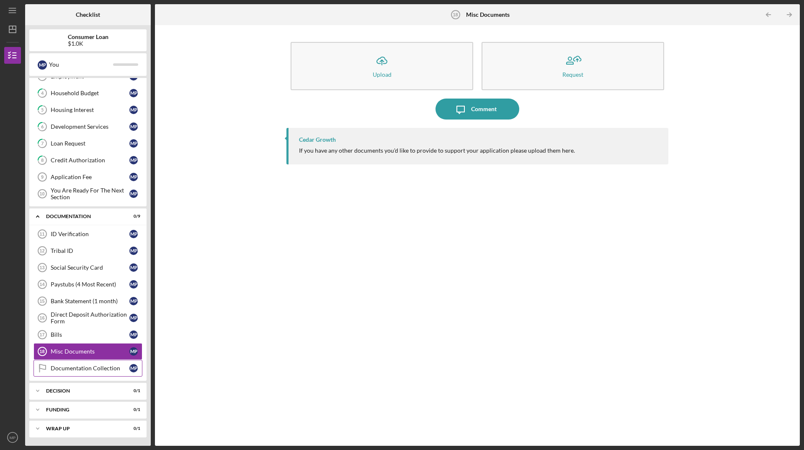
click at [83, 365] on div "Documentation Collection" at bounding box center [90, 368] width 79 height 7
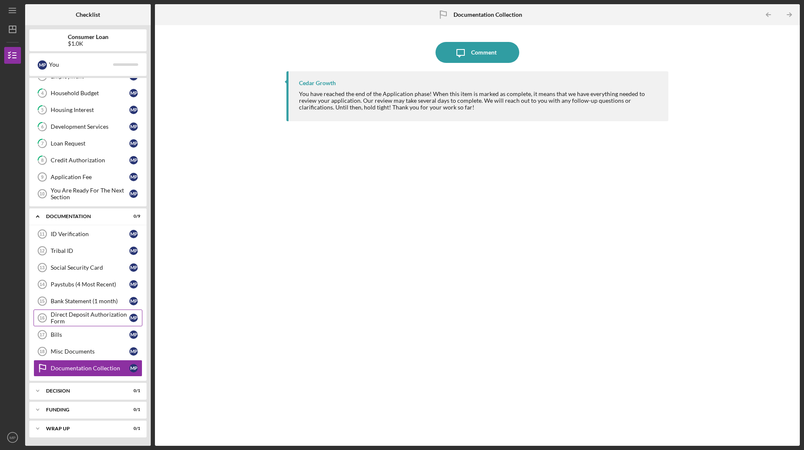
click at [70, 315] on div "Direct Deposit Authorization Form" at bounding box center [90, 317] width 79 height 13
